Goal: Information Seeking & Learning: Learn about a topic

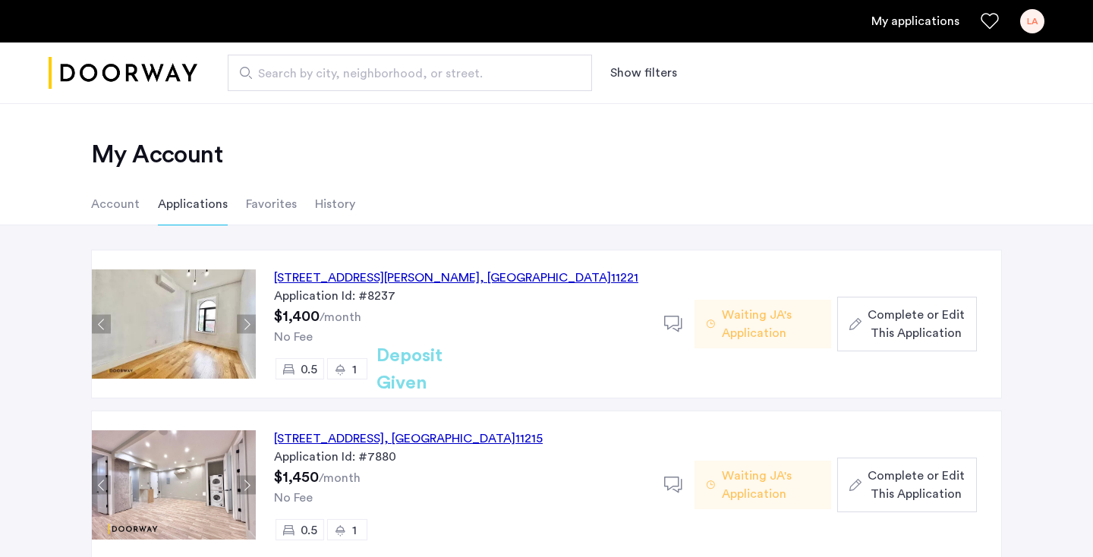
drag, startPoint x: 267, startPoint y: 241, endPoint x: 255, endPoint y: 291, distance: 52.3
click at [252, 299] on div "[STREET_ADDRESS][PERSON_NAME] Application Id: #8237 $1,400 /month No Fee 0.5 1 …" at bounding box center [546, 422] width 1093 height 395
click at [368, 270] on div "[STREET_ADDRESS][PERSON_NAME]" at bounding box center [456, 278] width 364 height 18
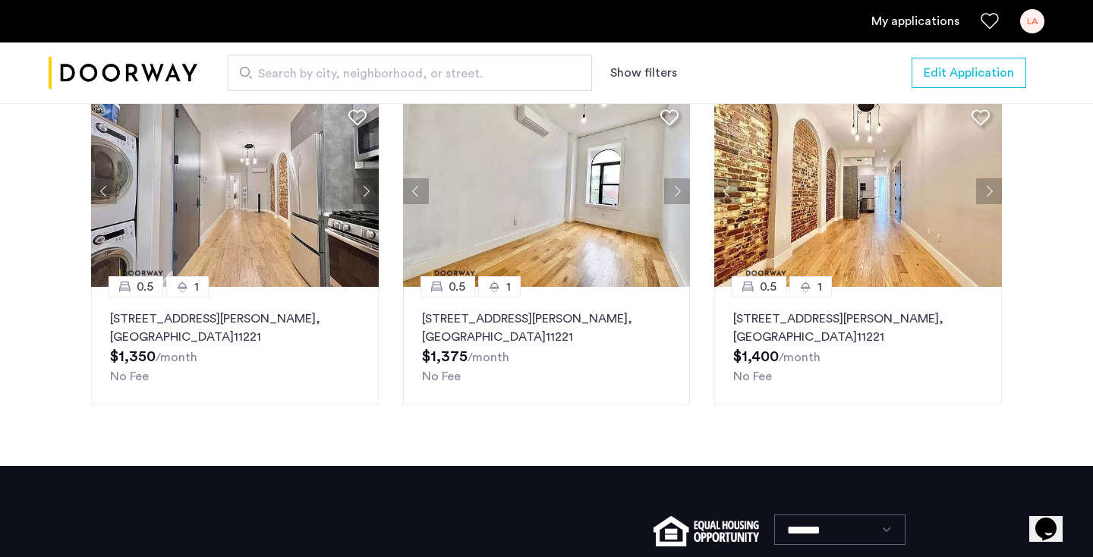
scroll to position [1879, 0]
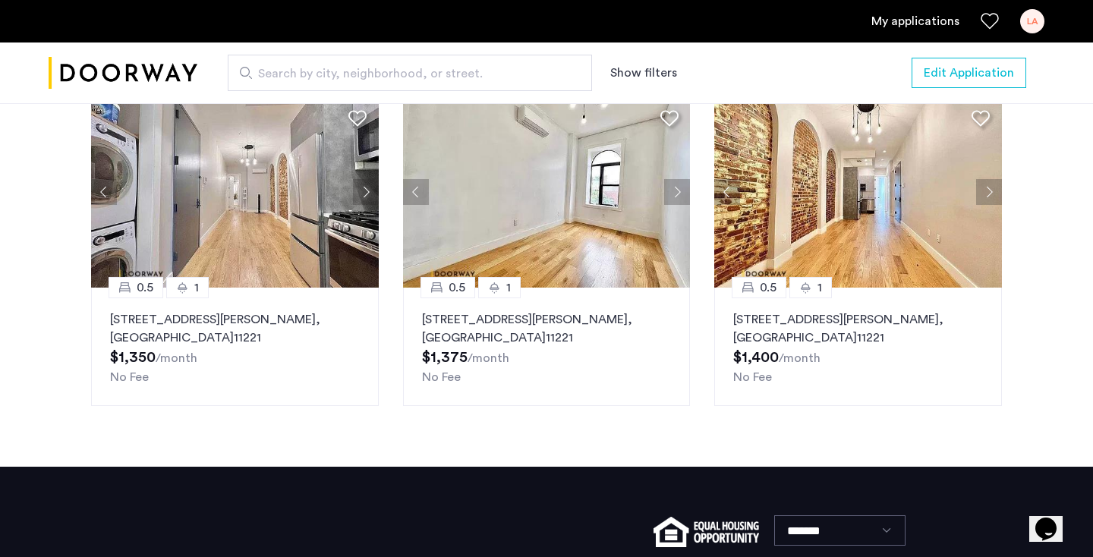
click at [989, 205] on button "Next apartment" at bounding box center [989, 192] width 26 height 26
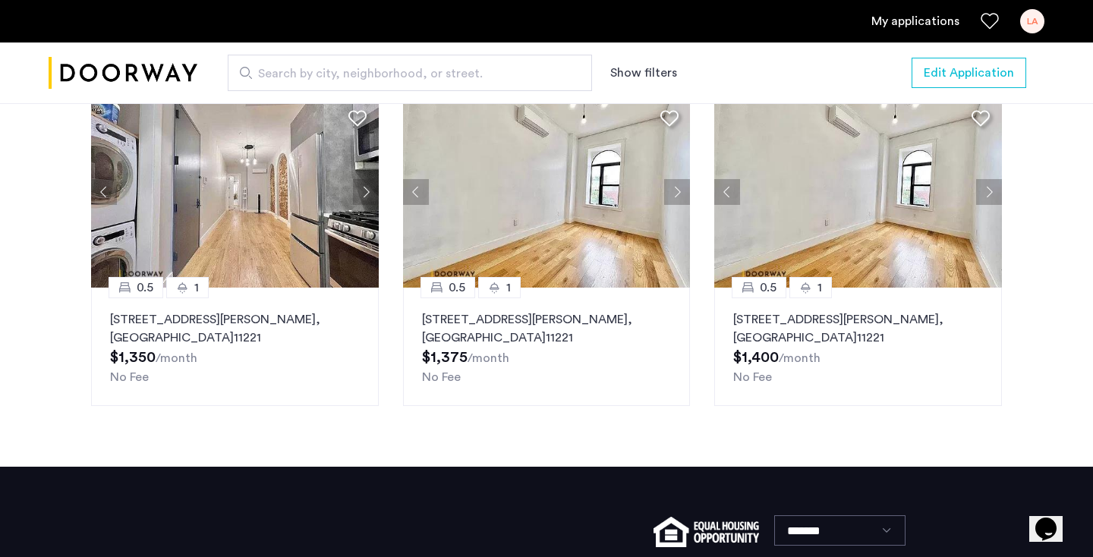
click at [989, 205] on button "Next apartment" at bounding box center [989, 192] width 26 height 26
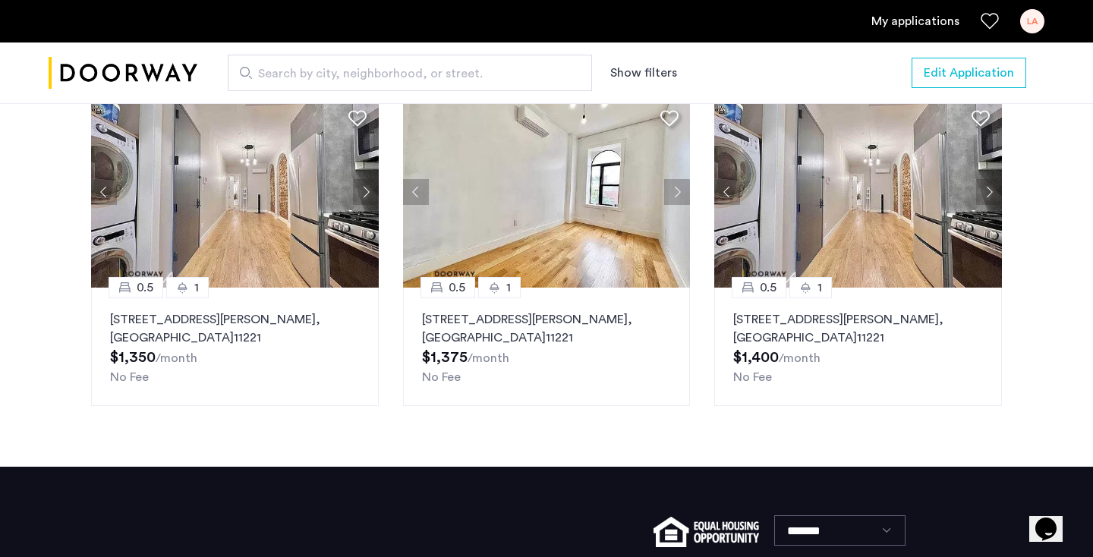
click at [989, 205] on button "Next apartment" at bounding box center [989, 192] width 26 height 26
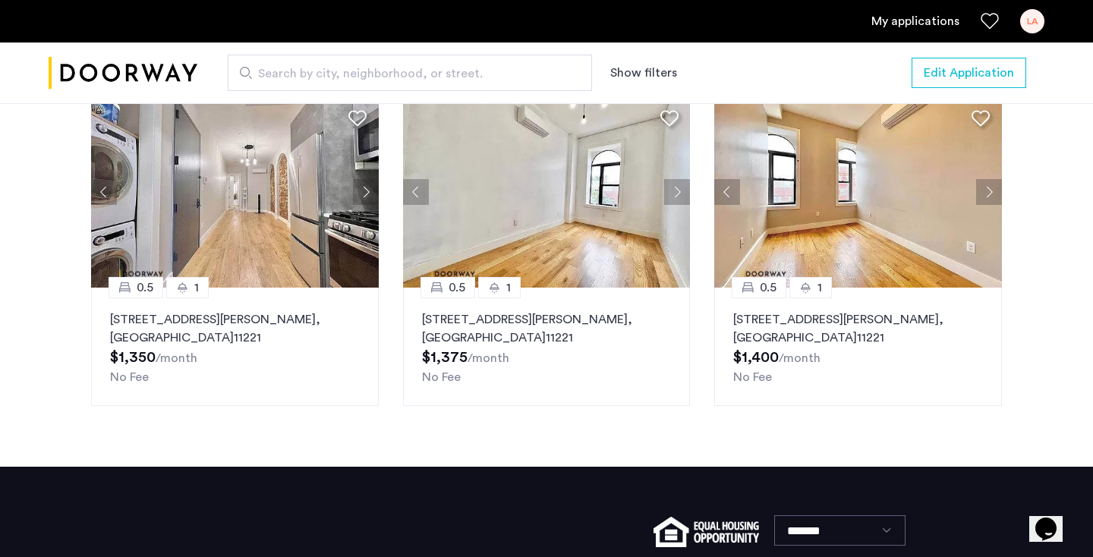
click at [989, 205] on button "Next apartment" at bounding box center [989, 192] width 26 height 26
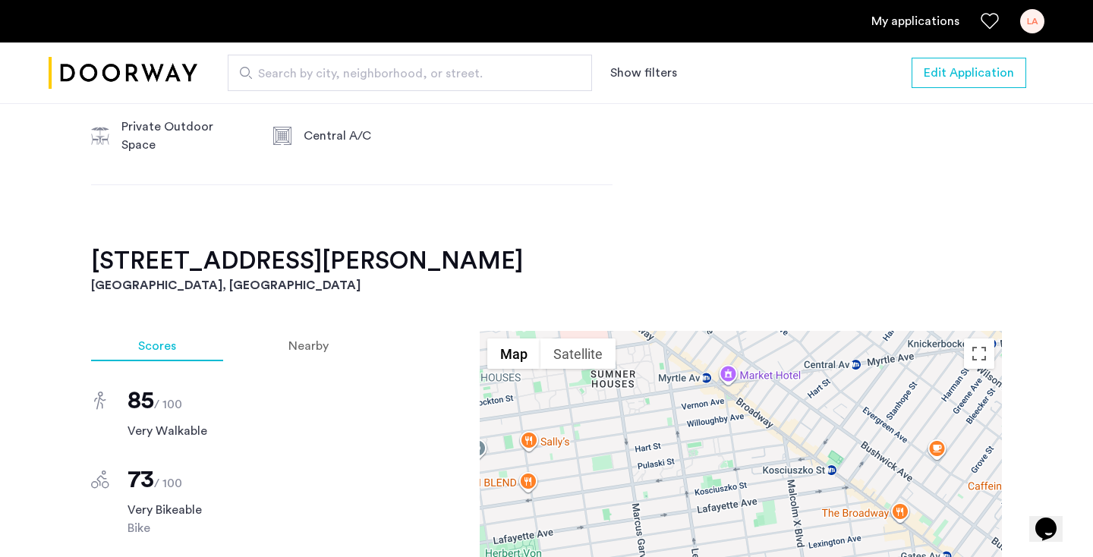
scroll to position [1017, 0]
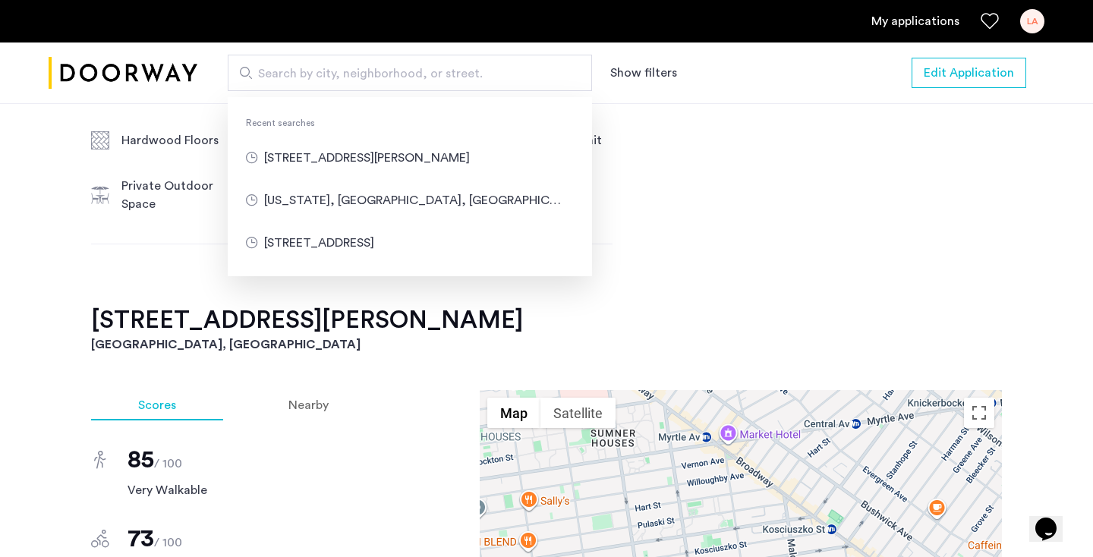
click at [277, 83] on input "Search by city, neighborhood, or street." at bounding box center [410, 73] width 364 height 36
type input "**********"
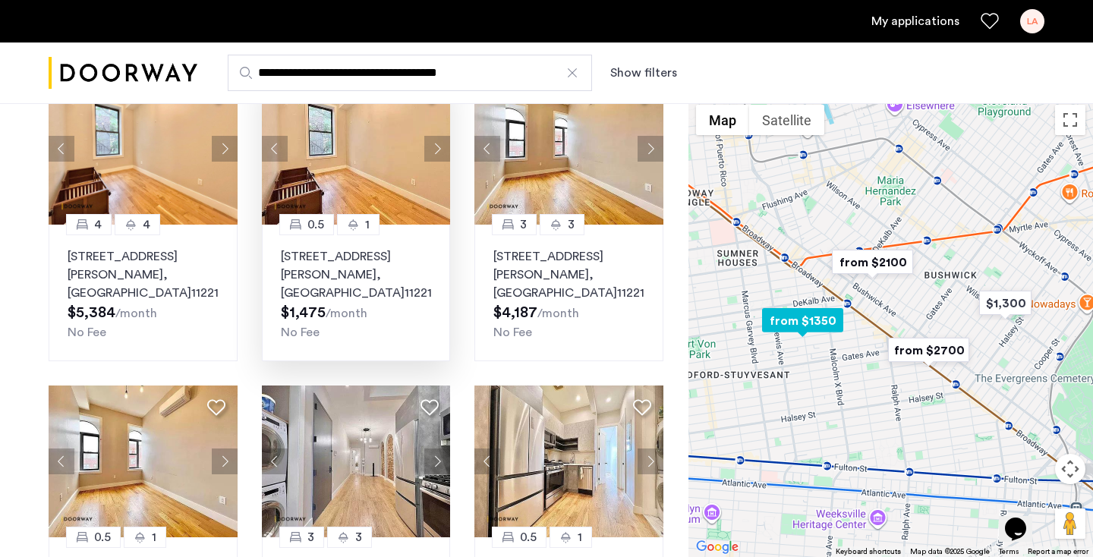
scroll to position [137, 0]
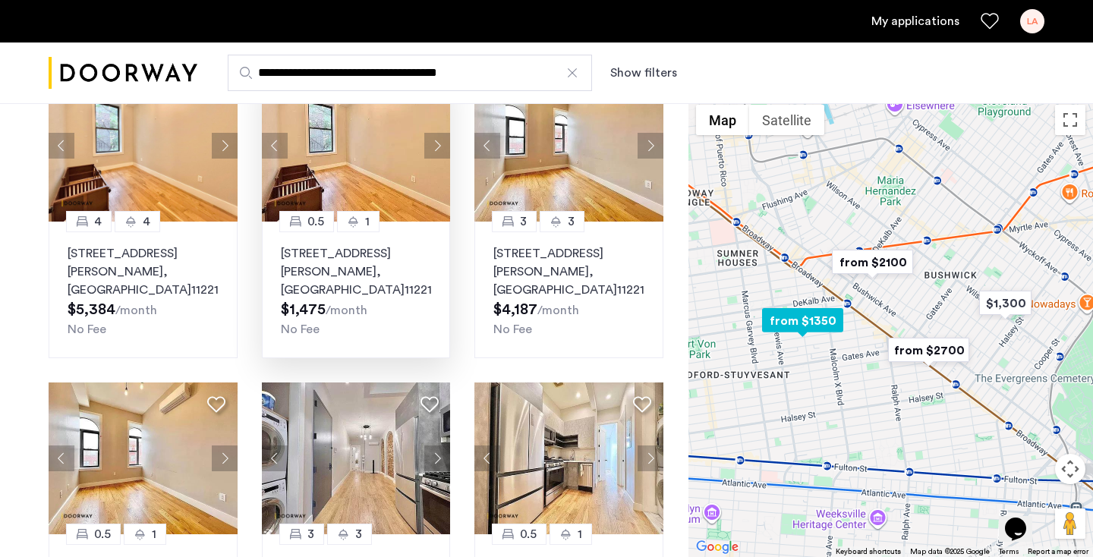
click at [438, 156] on button "Next apartment" at bounding box center [437, 146] width 26 height 26
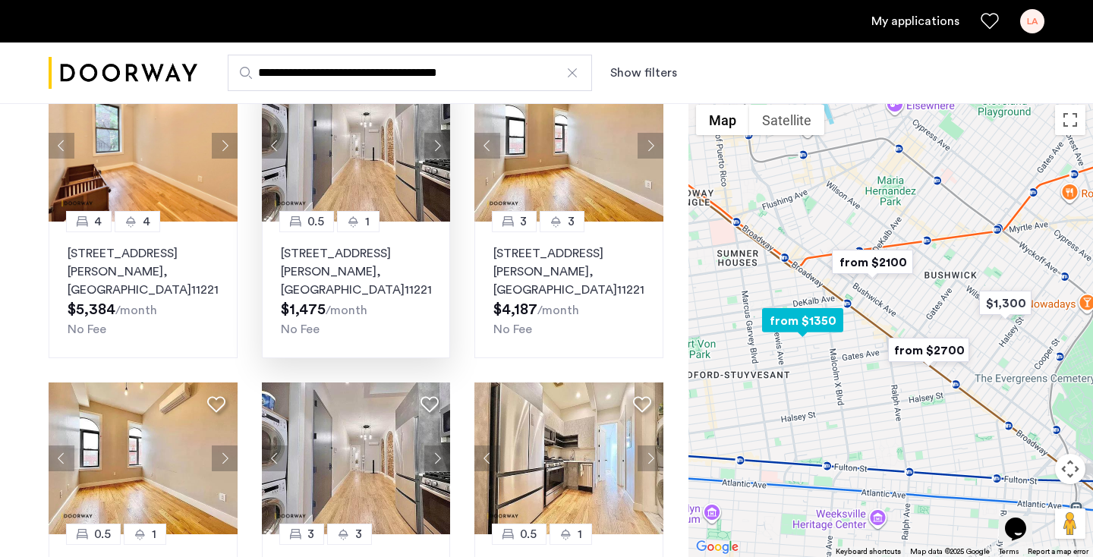
click at [438, 156] on button "Next apartment" at bounding box center [437, 146] width 26 height 26
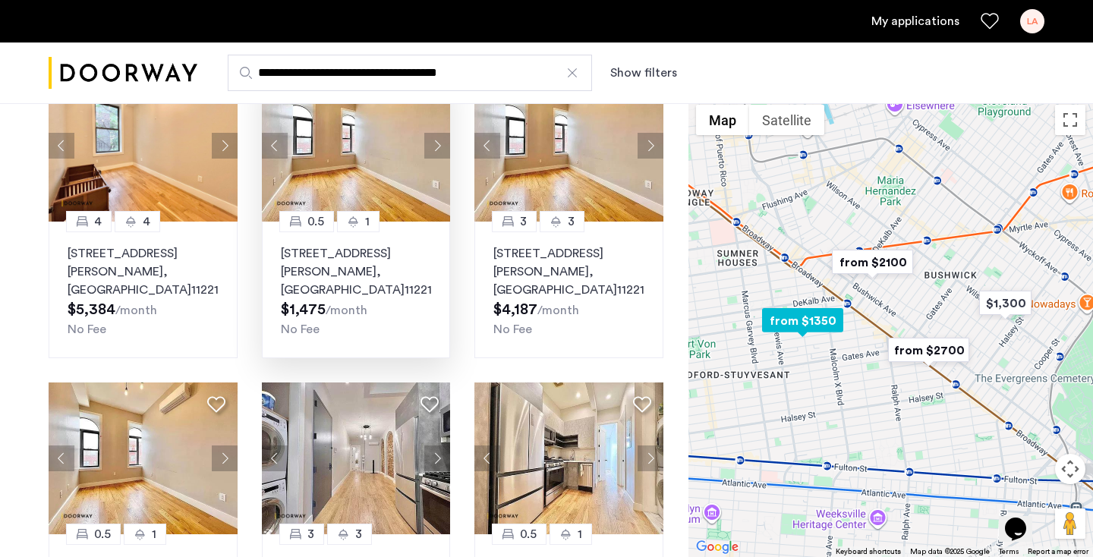
click at [438, 156] on button "Next apartment" at bounding box center [437, 146] width 26 height 26
click at [436, 144] on button "Next apartment" at bounding box center [437, 146] width 26 height 26
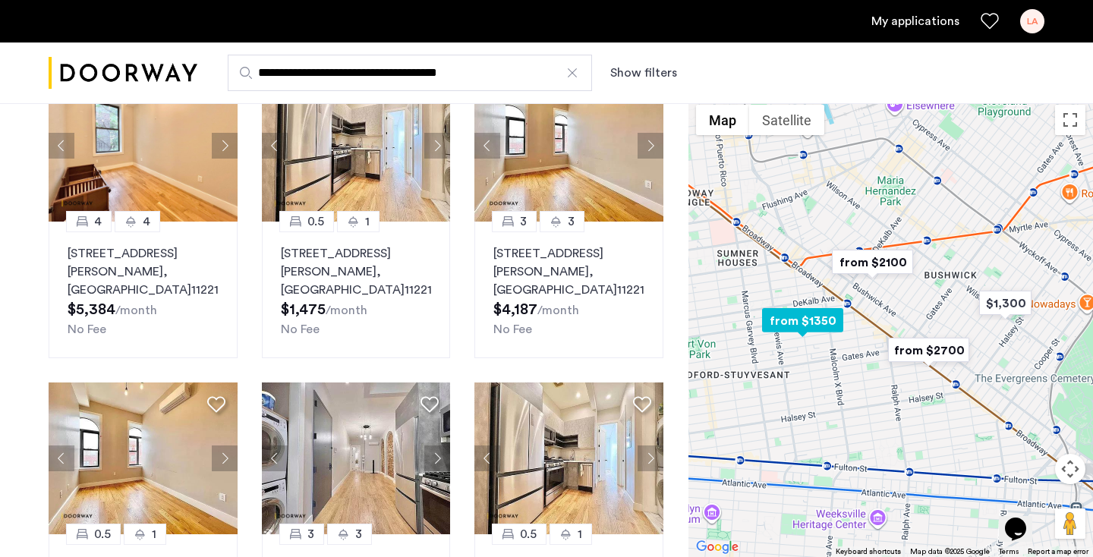
click at [436, 144] on button "Next apartment" at bounding box center [437, 146] width 26 height 26
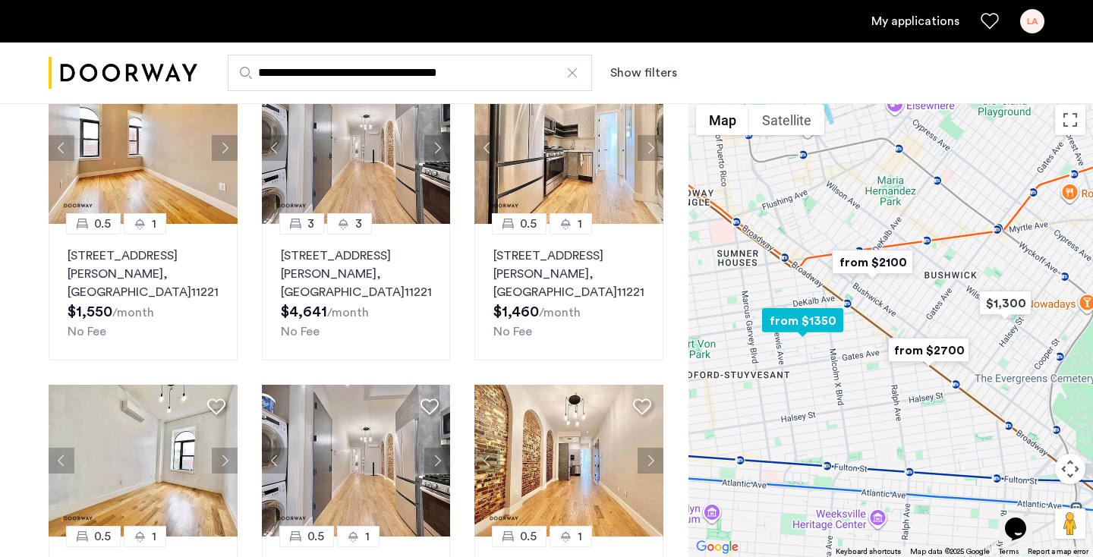
scroll to position [449, 0]
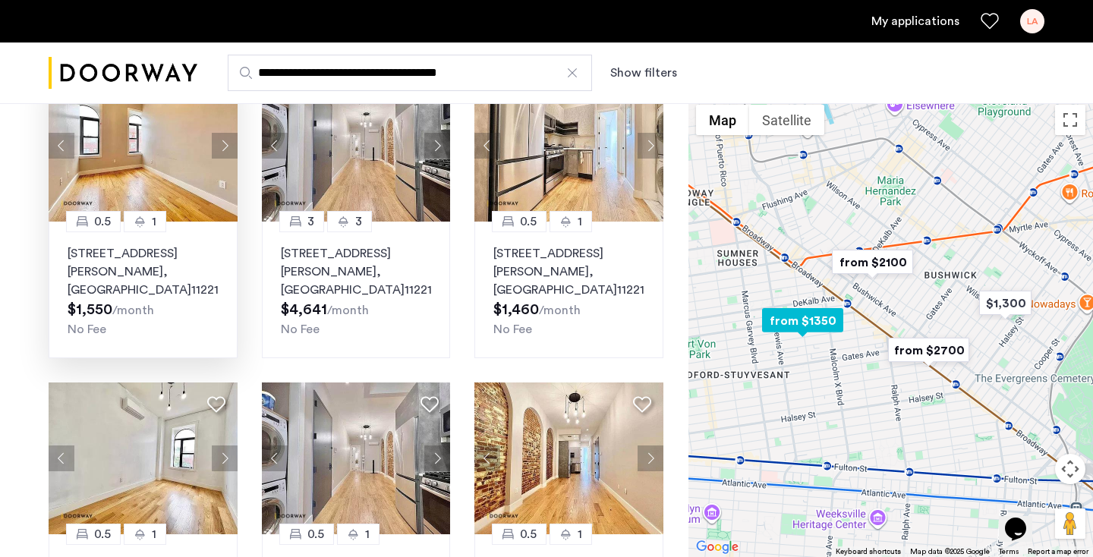
click at [222, 154] on button "Next apartment" at bounding box center [225, 146] width 26 height 26
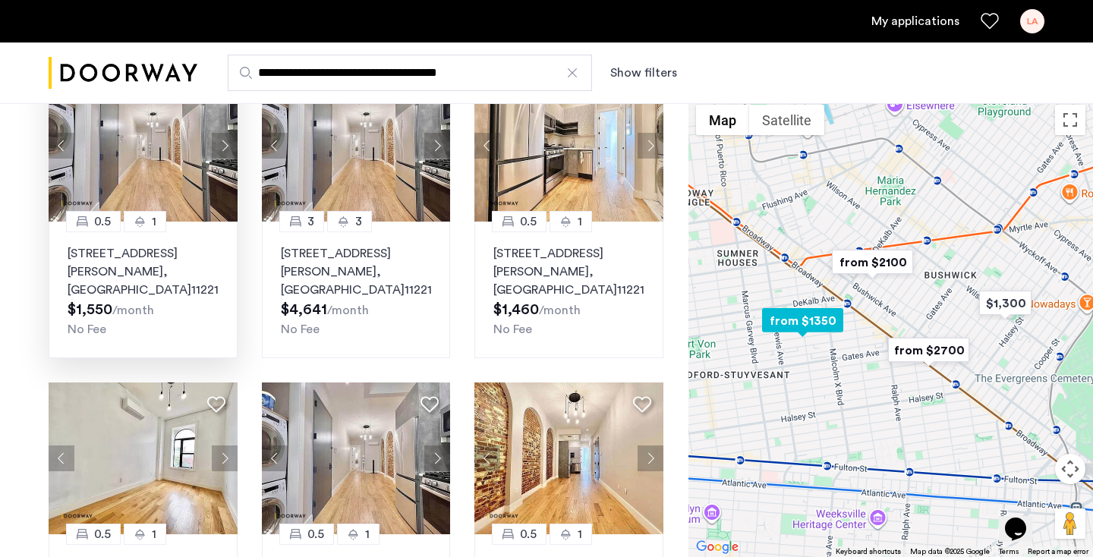
click at [222, 154] on button "Next apartment" at bounding box center [225, 146] width 26 height 26
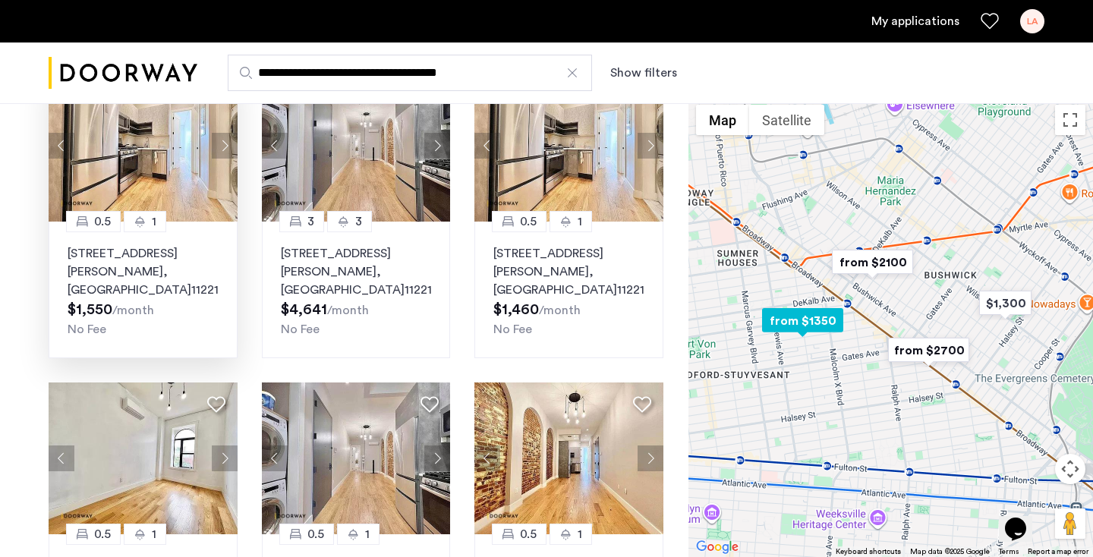
click at [222, 154] on button "Next apartment" at bounding box center [225, 146] width 26 height 26
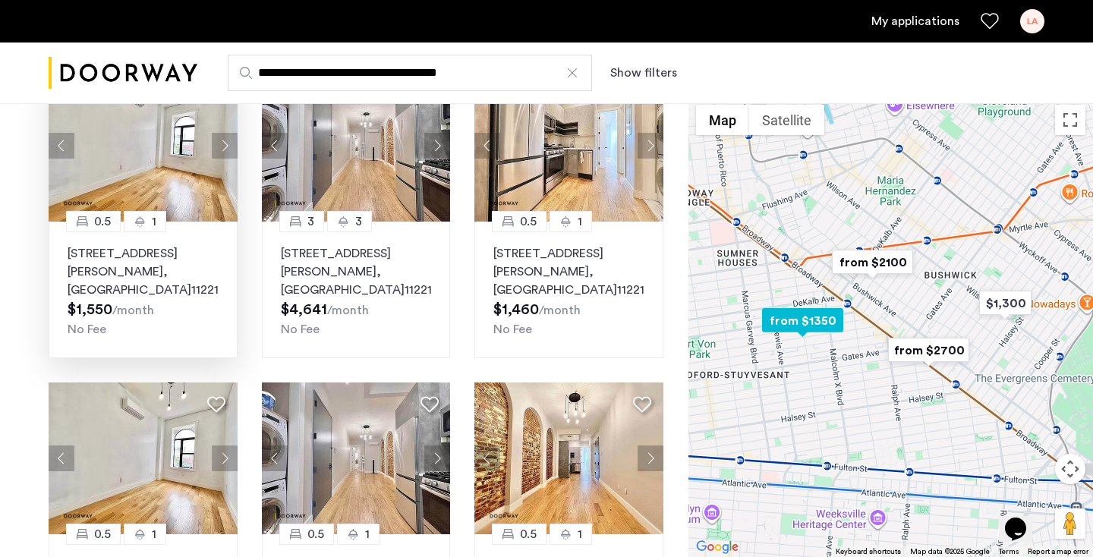
click at [221, 153] on button "Next apartment" at bounding box center [225, 146] width 26 height 26
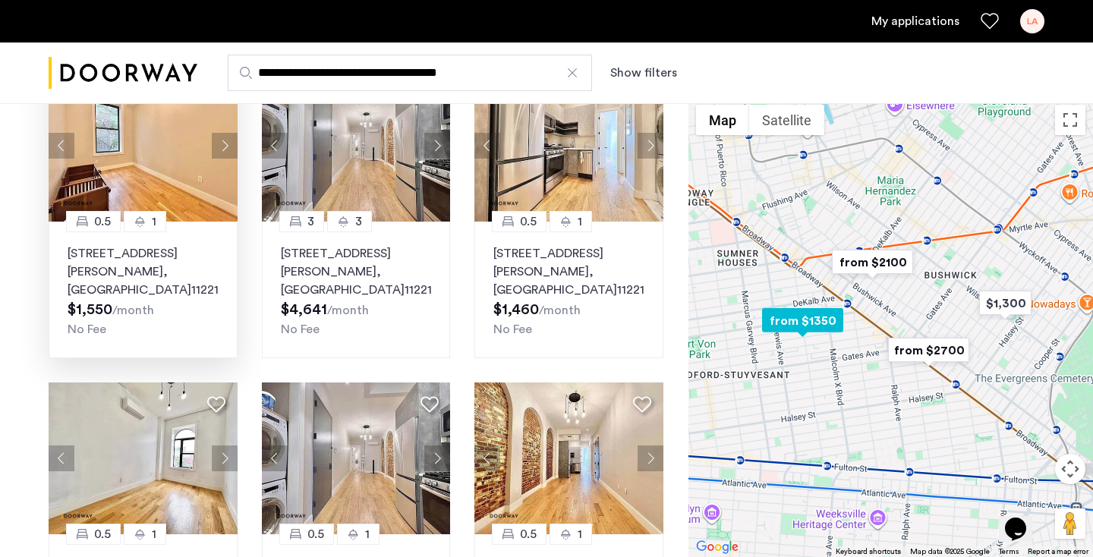
click at [221, 153] on button "Next apartment" at bounding box center [225, 146] width 26 height 26
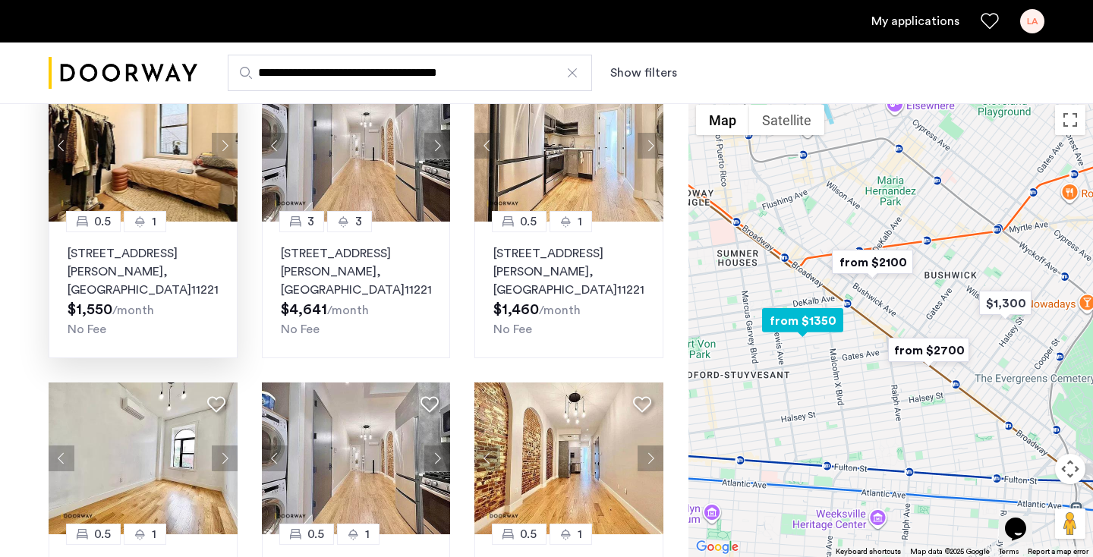
click at [221, 153] on button "Next apartment" at bounding box center [225, 146] width 26 height 26
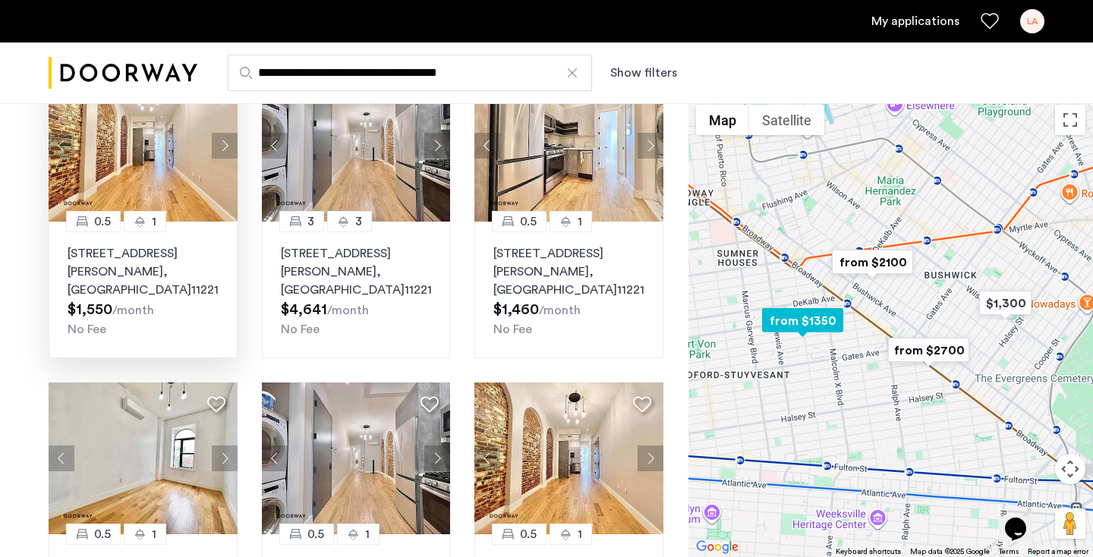
click at [221, 153] on button "Next apartment" at bounding box center [225, 146] width 26 height 26
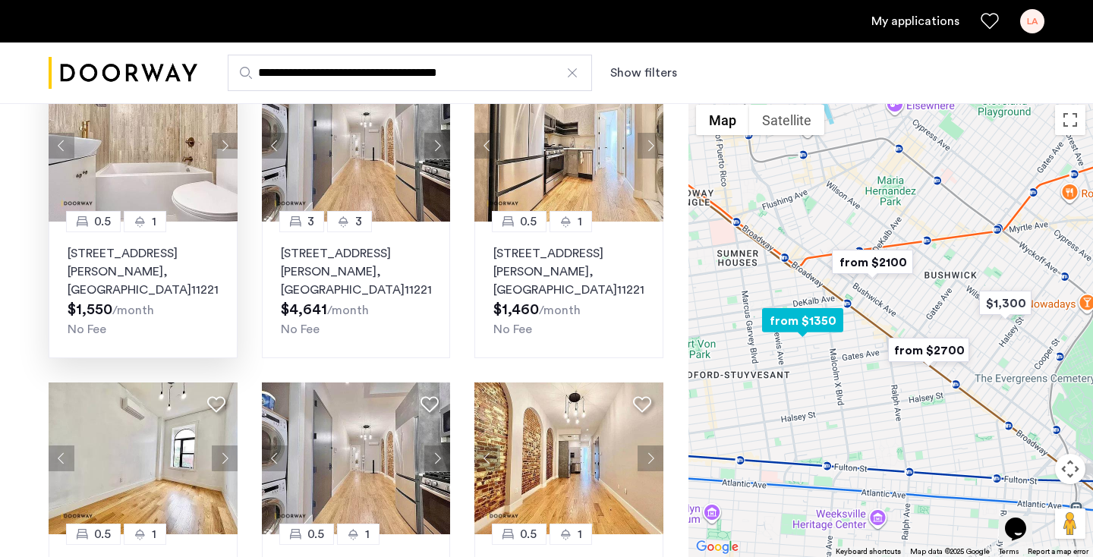
click at [220, 152] on button "Next apartment" at bounding box center [225, 146] width 26 height 26
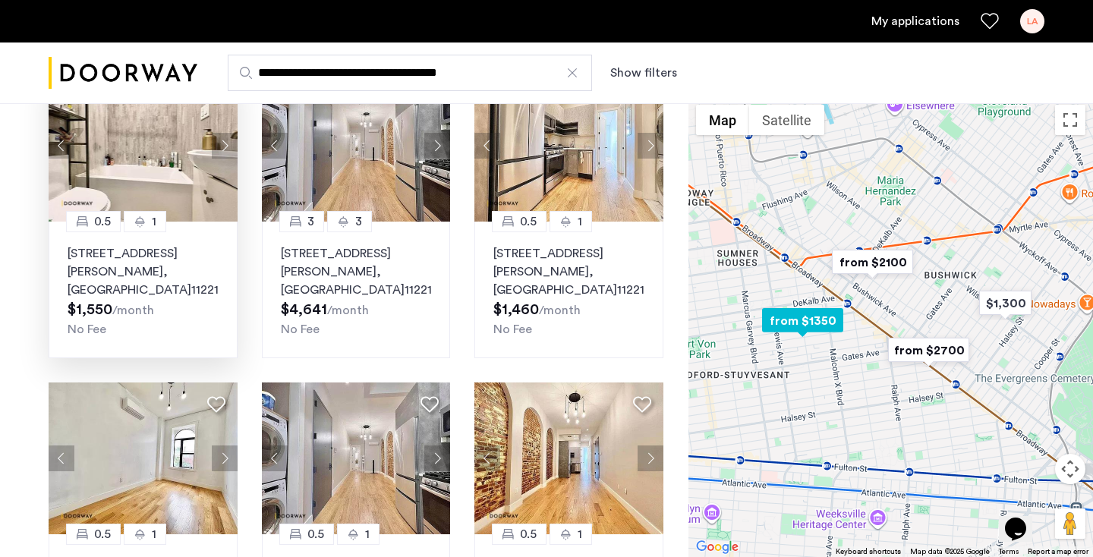
click at [220, 152] on button "Next apartment" at bounding box center [225, 146] width 26 height 26
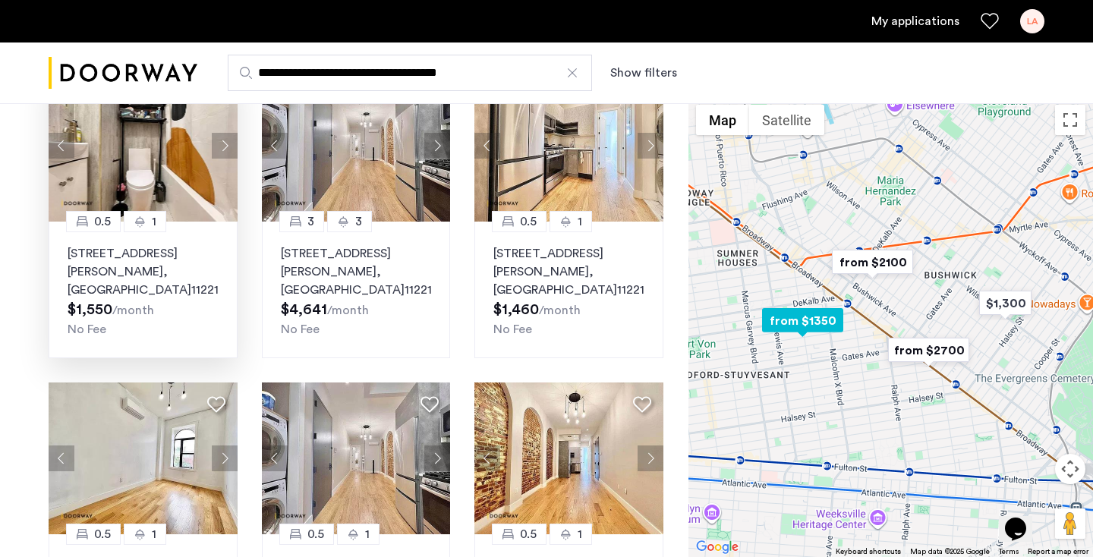
click at [220, 151] on button "Next apartment" at bounding box center [225, 146] width 26 height 26
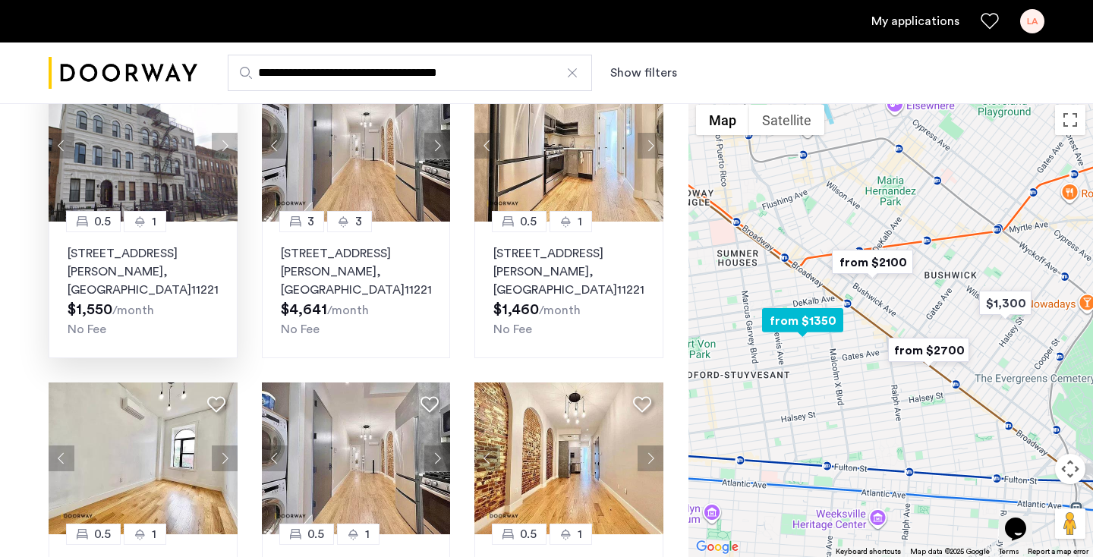
click at [220, 151] on button "Next apartment" at bounding box center [225, 146] width 26 height 26
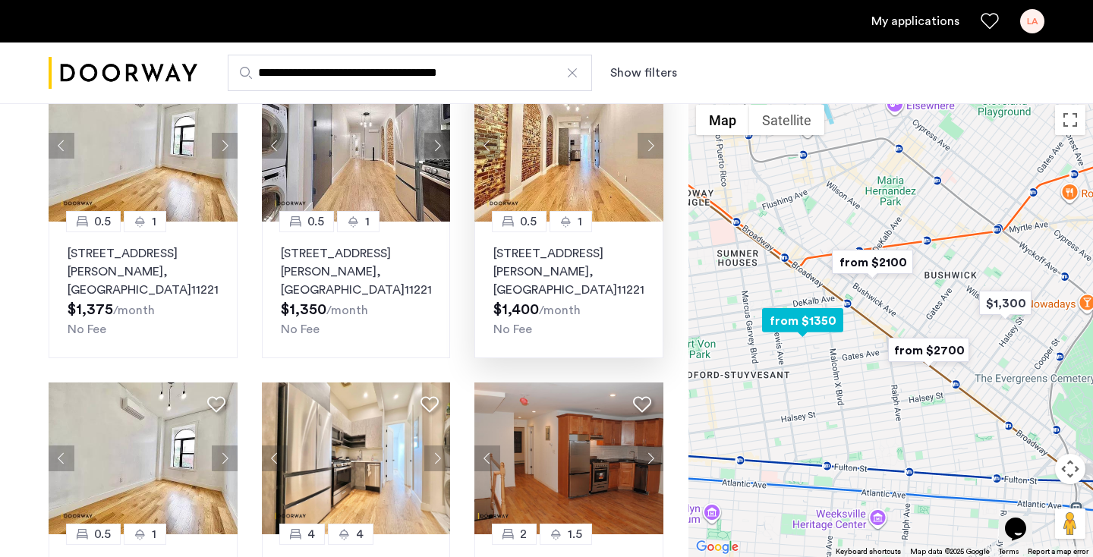
scroll to position [766, 0]
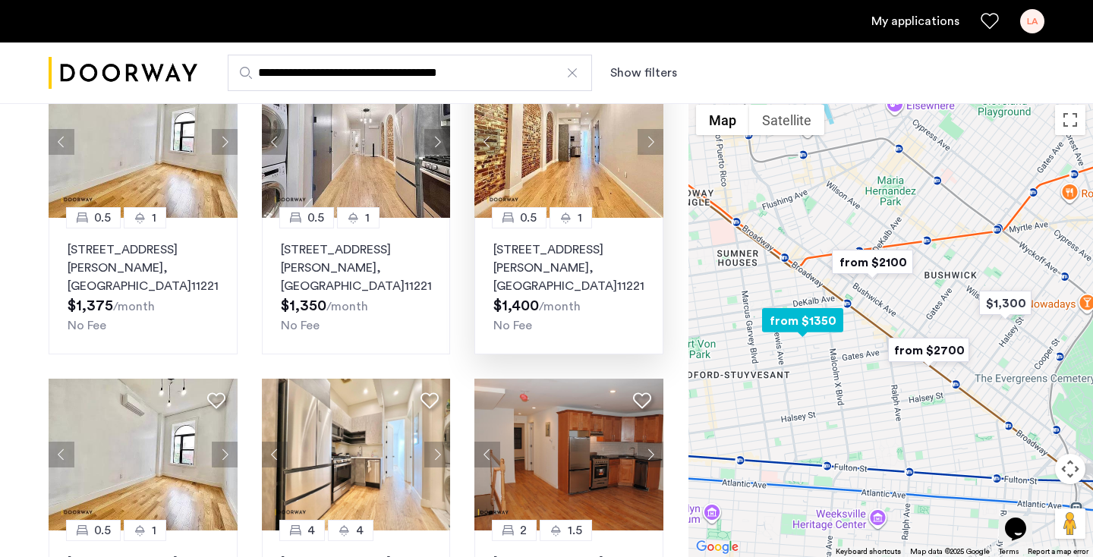
click at [646, 136] on button "Next apartment" at bounding box center [650, 142] width 26 height 26
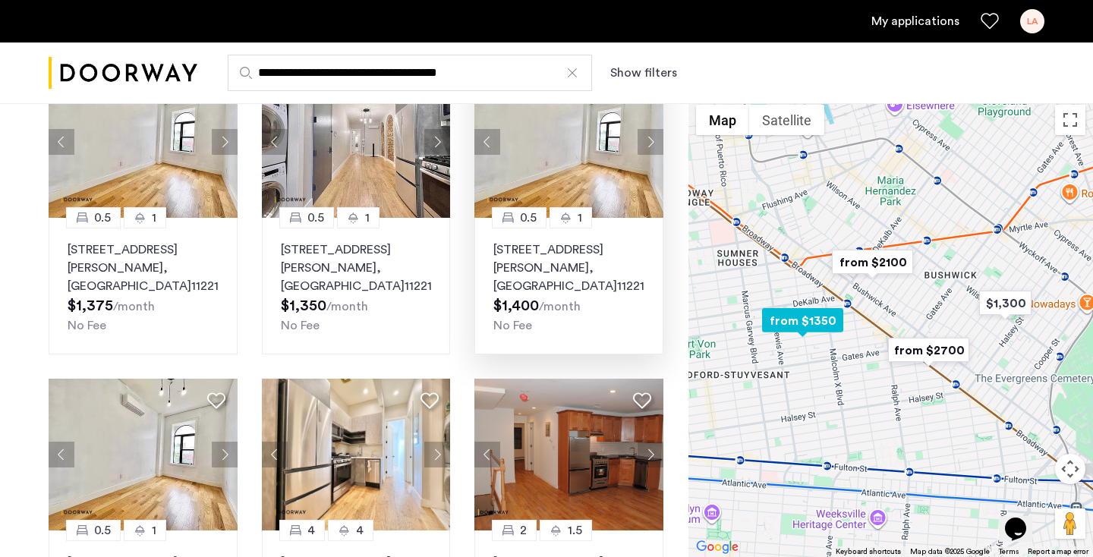
click at [650, 140] on button "Next apartment" at bounding box center [650, 142] width 26 height 26
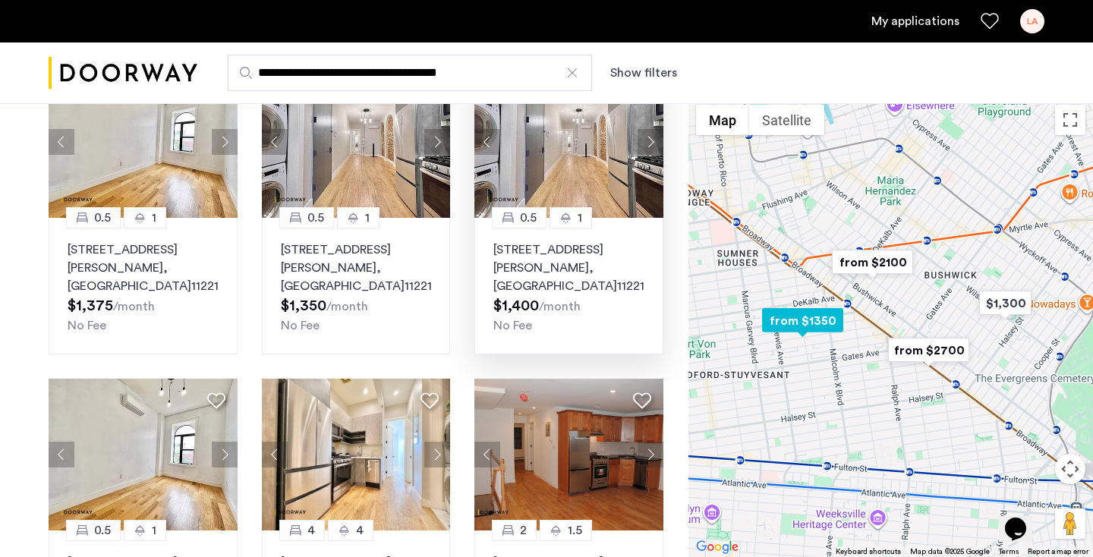
click at [650, 140] on button "Next apartment" at bounding box center [650, 142] width 26 height 26
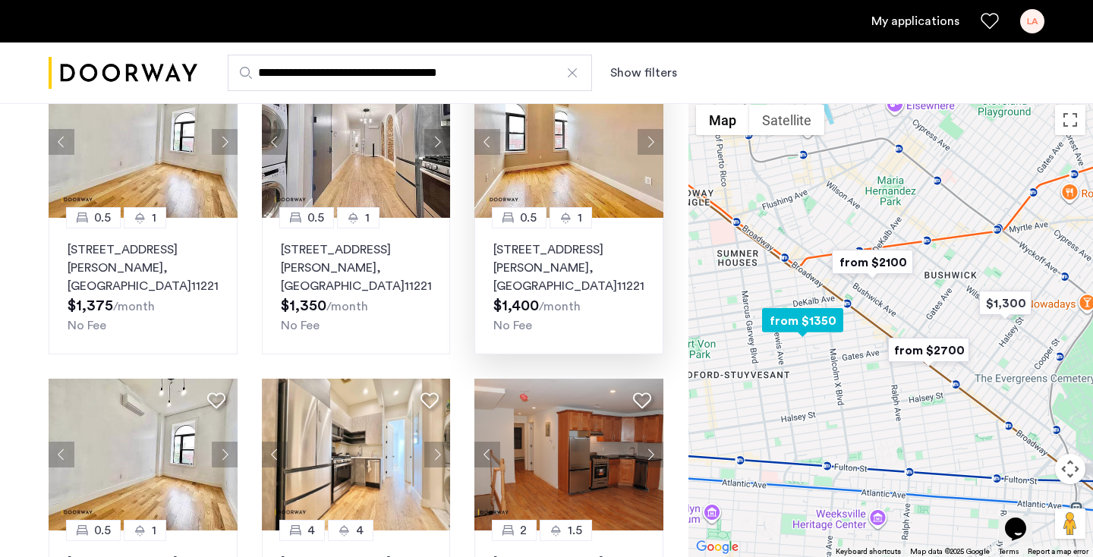
click at [650, 140] on button "Next apartment" at bounding box center [650, 142] width 26 height 26
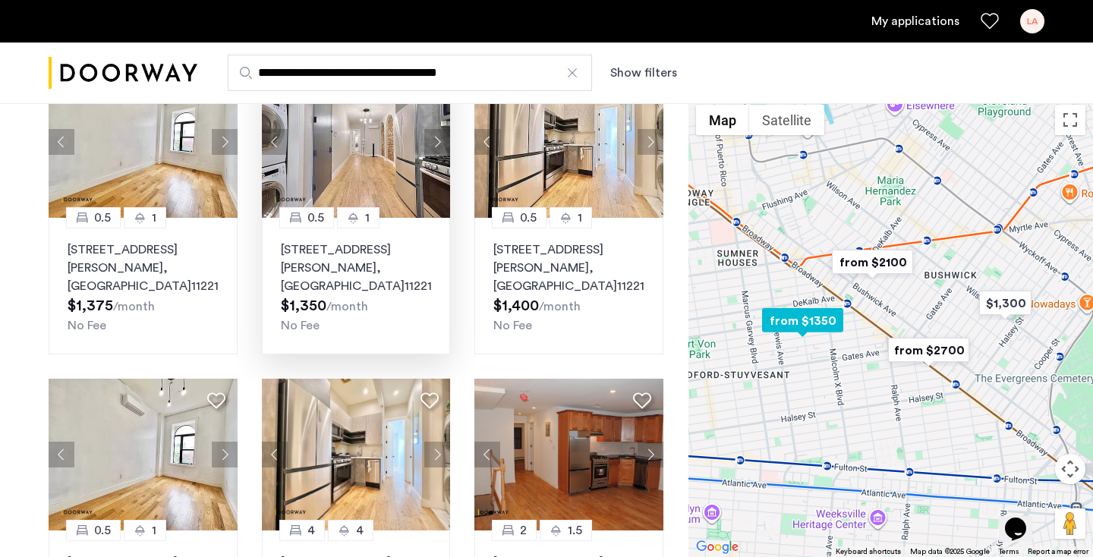
click at [436, 132] on button "Next apartment" at bounding box center [437, 142] width 26 height 26
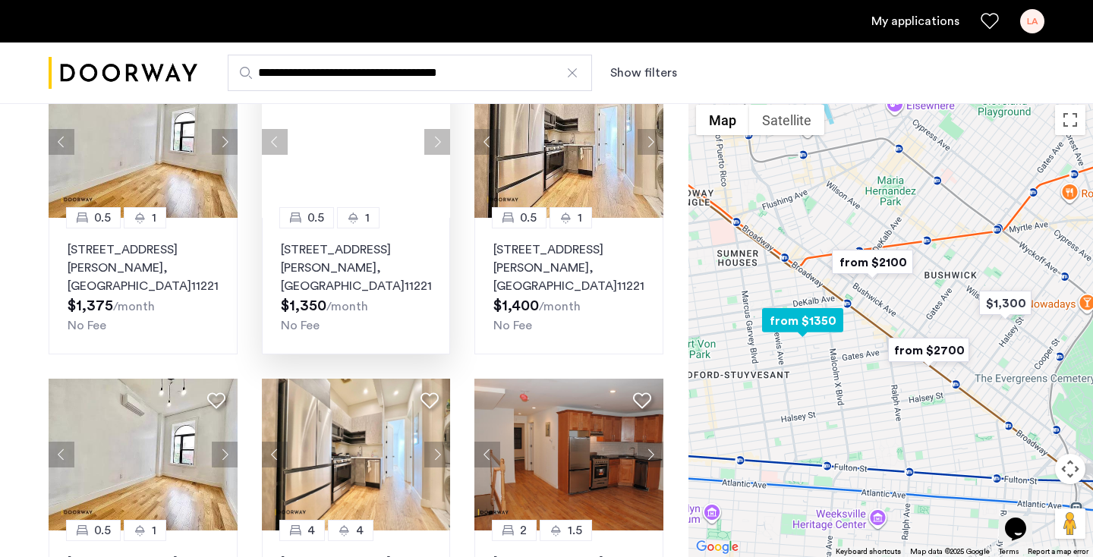
click at [436, 132] on button "Next apartment" at bounding box center [437, 142] width 26 height 26
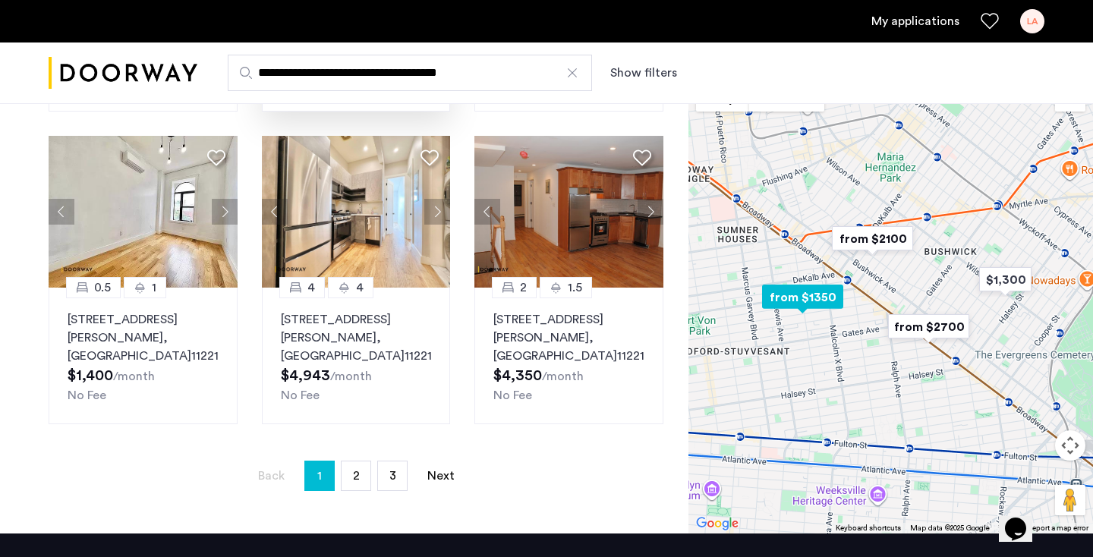
scroll to position [1206, 0]
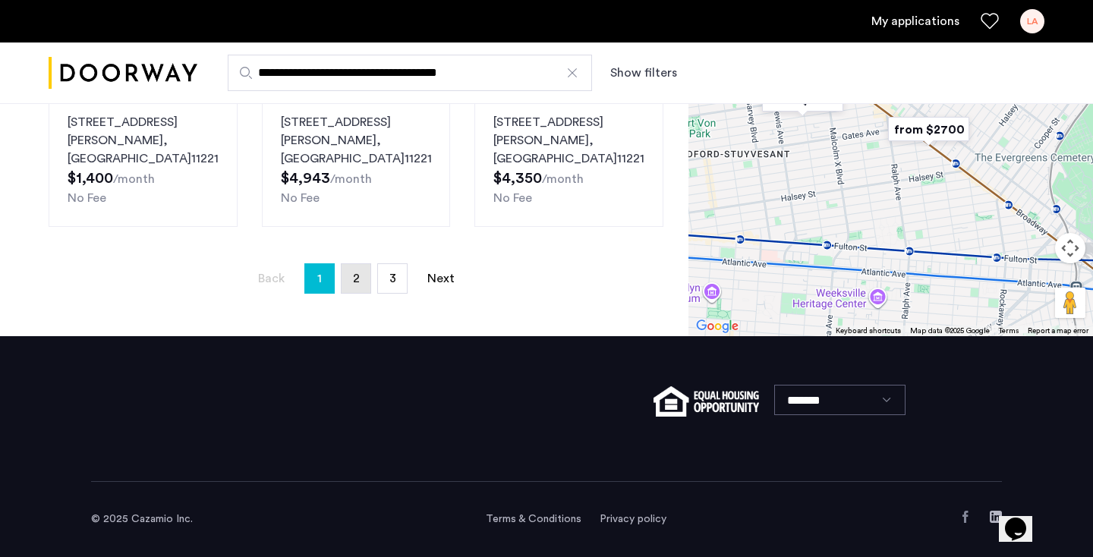
click at [354, 280] on span "2" at bounding box center [356, 278] width 7 height 12
